Goal: Book appointment/travel/reservation

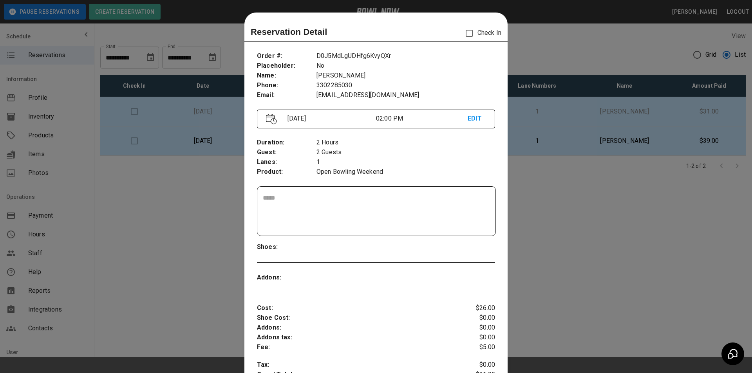
scroll to position [52, 0]
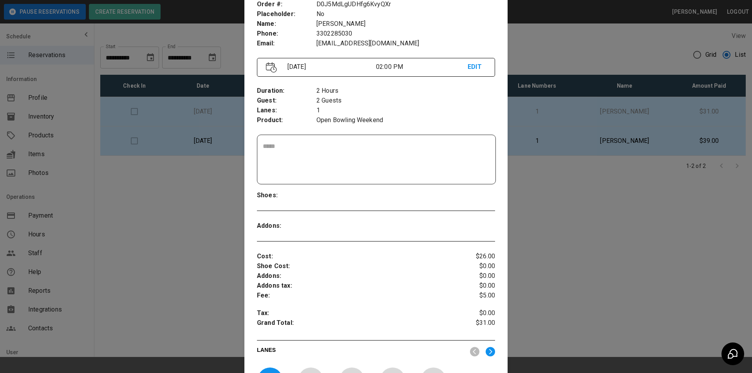
click at [201, 284] on div at bounding box center [376, 186] width 752 height 373
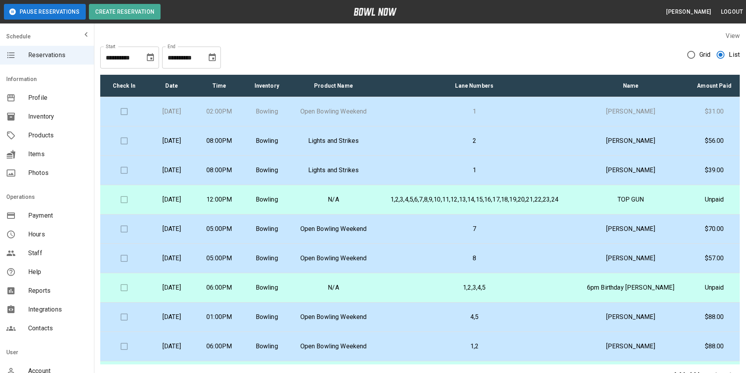
click at [214, 60] on icon "Choose date, selected date is Sep 15, 2025" at bounding box center [212, 57] width 9 height 9
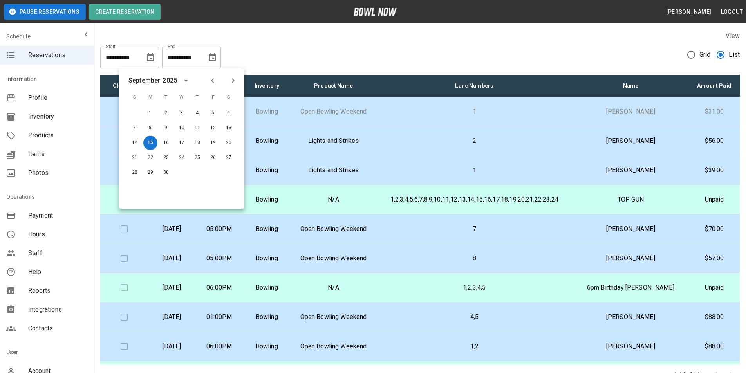
click at [216, 83] on icon "Previous month" at bounding box center [212, 80] width 9 height 9
click at [214, 142] on button "15" at bounding box center [213, 143] width 14 height 14
type input "**********"
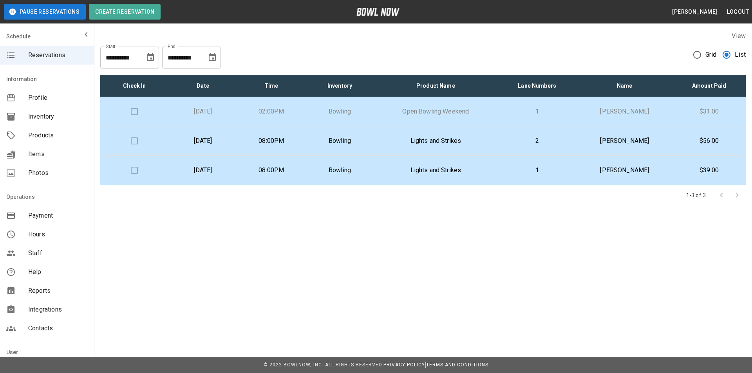
click at [231, 145] on p "[DATE]" at bounding box center [203, 140] width 56 height 9
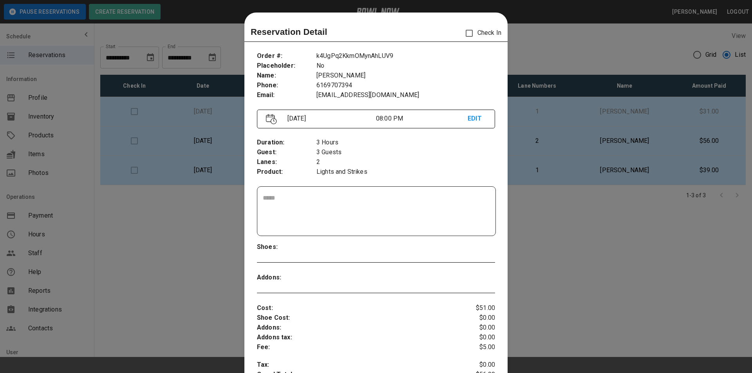
scroll to position [13, 0]
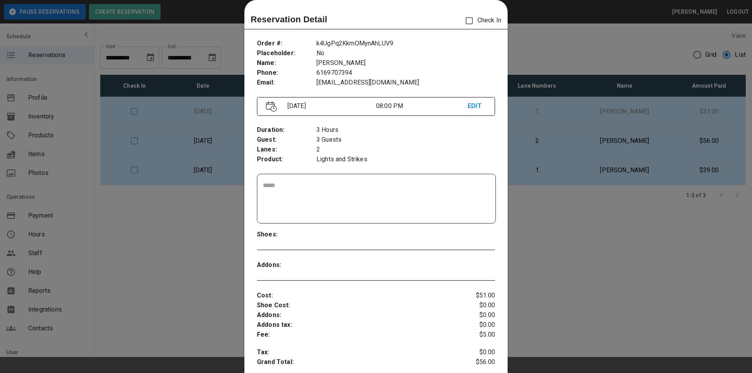
click at [212, 138] on div at bounding box center [376, 186] width 752 height 373
